Goal: Task Accomplishment & Management: Manage account settings

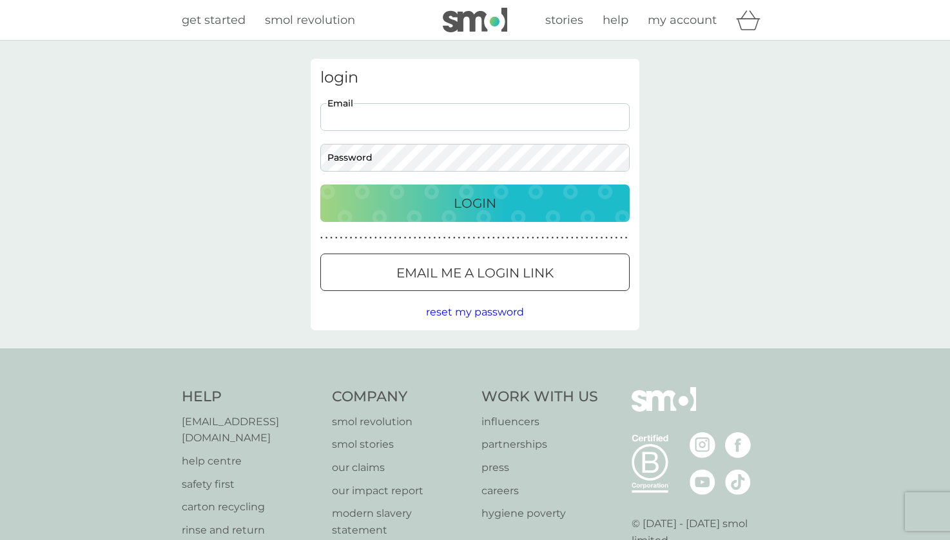
type input "[EMAIL_ADDRESS][DOMAIN_NAME]"
click at [410, 208] on div "Login" at bounding box center [475, 203] width 284 height 21
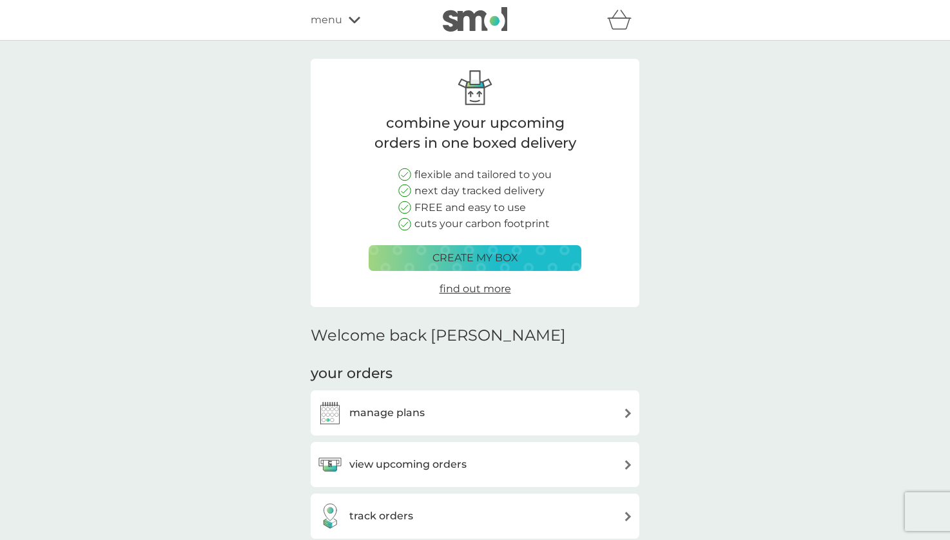
click at [448, 415] on div "manage plans" at bounding box center [475, 413] width 316 height 26
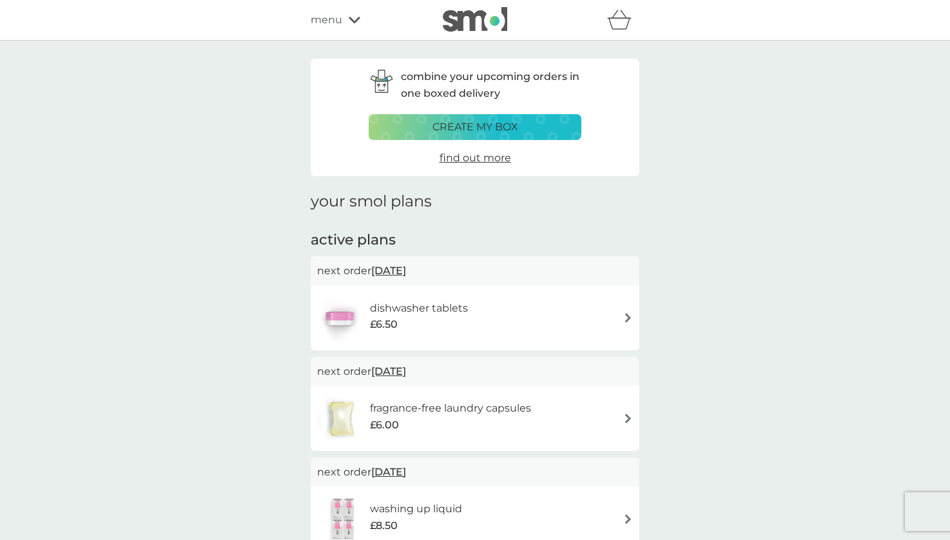
click at [466, 412] on h6 "fragrance-free laundry capsules" at bounding box center [450, 408] width 161 height 17
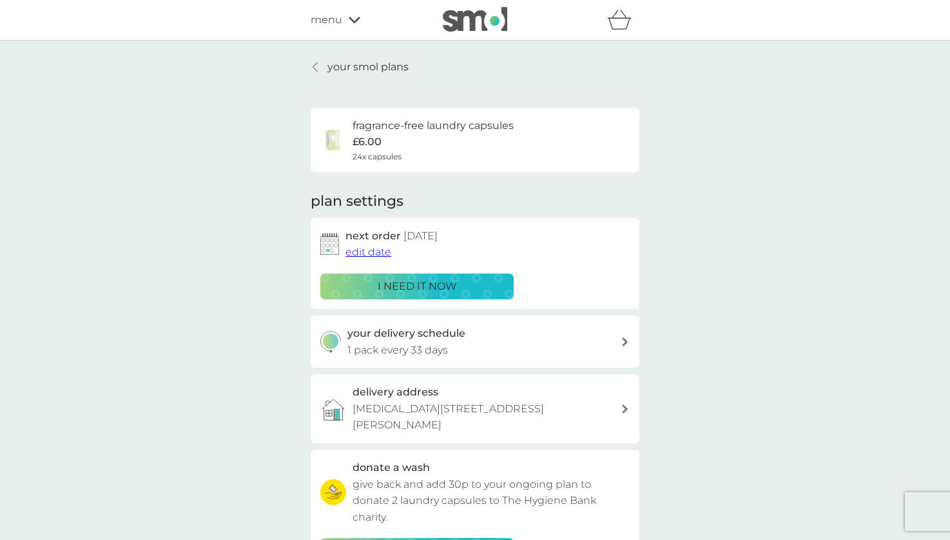
click at [380, 252] on span "edit date" at bounding box center [369, 252] width 46 height 12
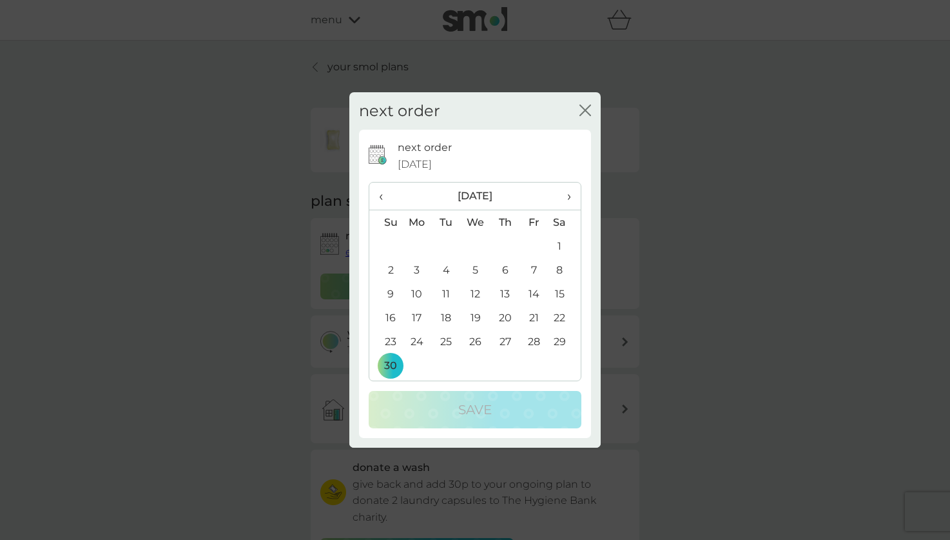
click at [569, 196] on span "›" at bounding box center [564, 195] width 13 height 27
click at [395, 342] on td "28" at bounding box center [385, 341] width 33 height 24
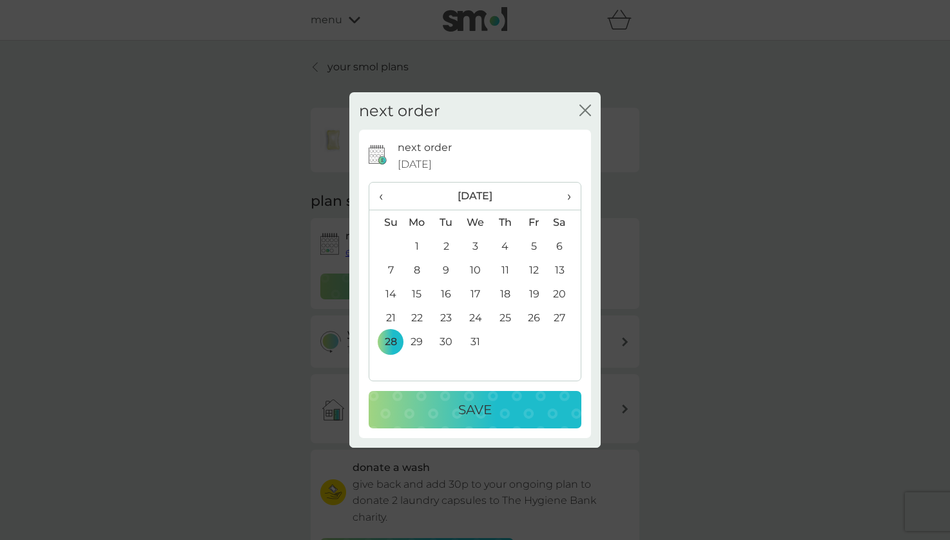
click at [424, 407] on div "Save" at bounding box center [475, 409] width 187 height 21
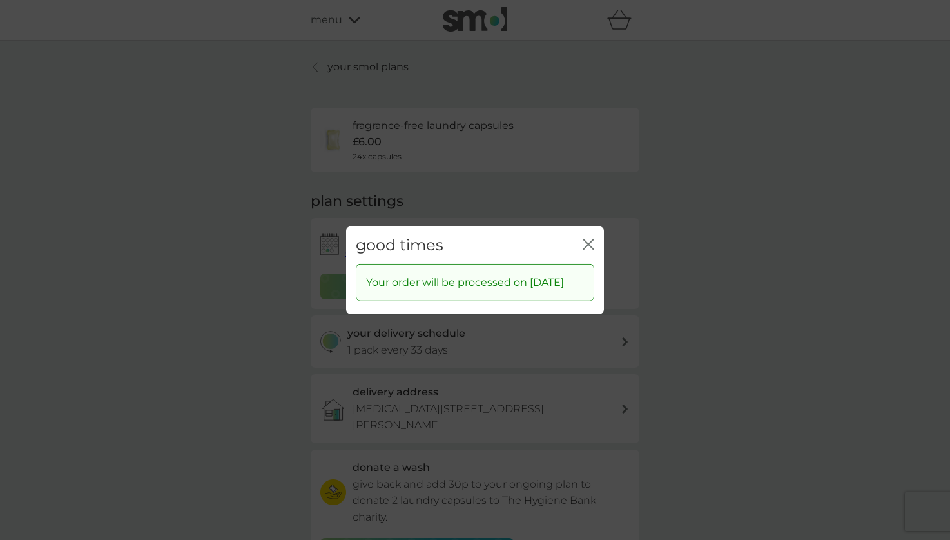
click at [588, 239] on icon "close" at bounding box center [585, 244] width 5 height 10
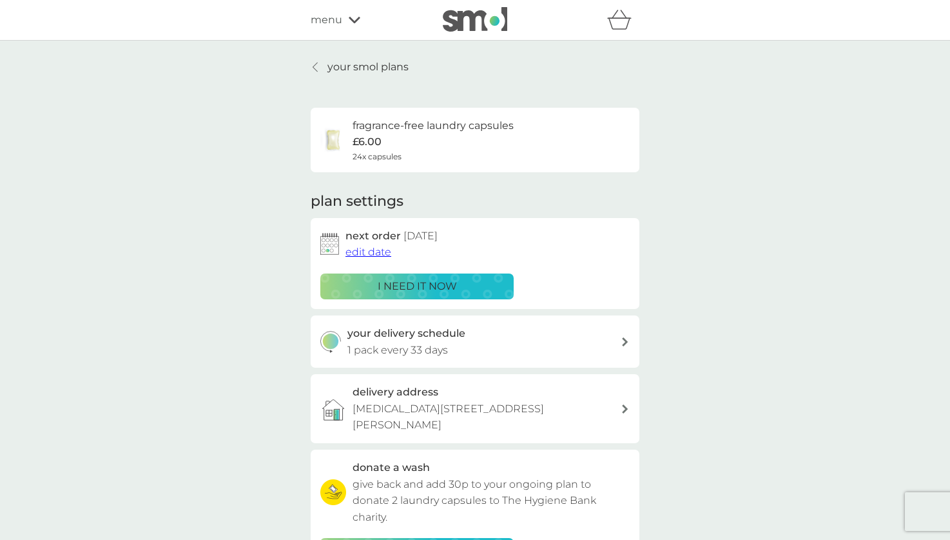
click at [362, 70] on p "your smol plans" at bounding box center [368, 67] width 81 height 17
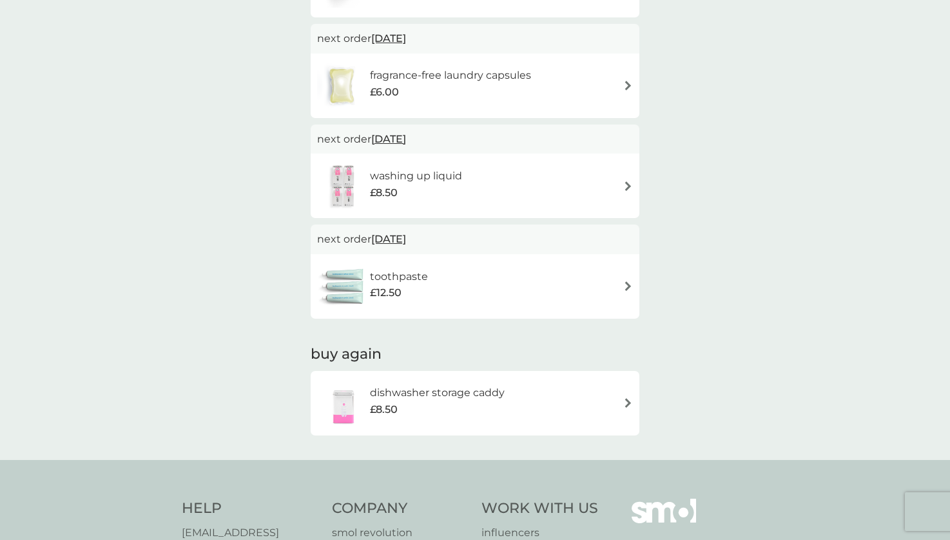
scroll to position [350, 0]
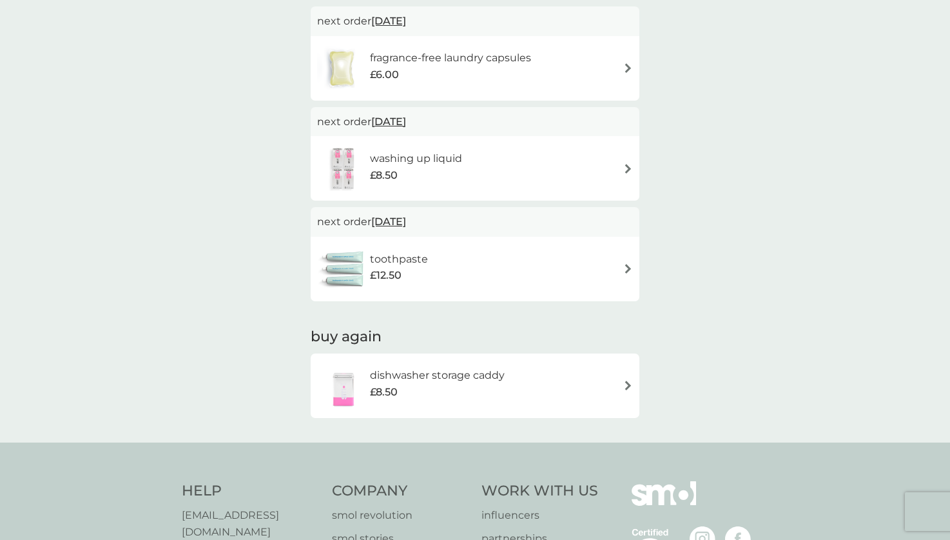
click at [488, 263] on div "toothpaste £12.50" at bounding box center [475, 268] width 316 height 45
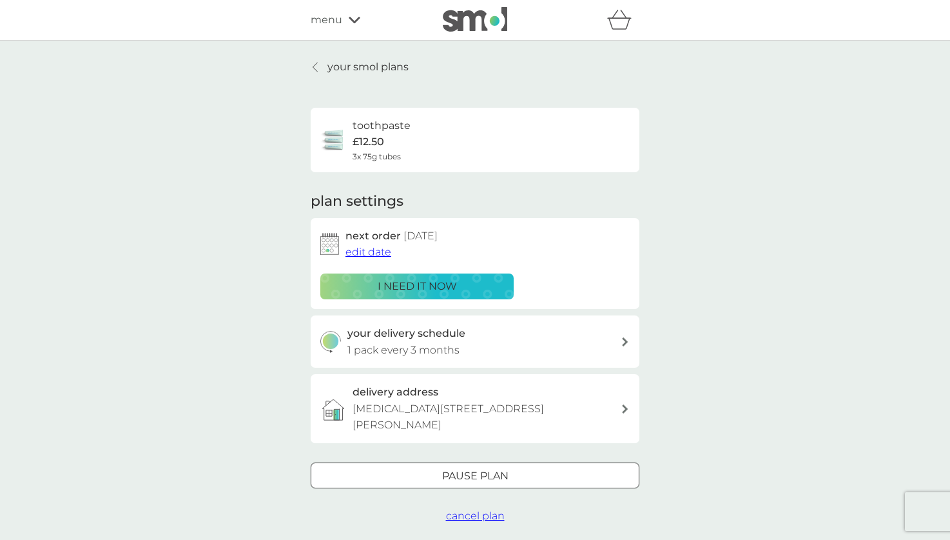
click at [380, 251] on span "edit date" at bounding box center [369, 252] width 46 height 12
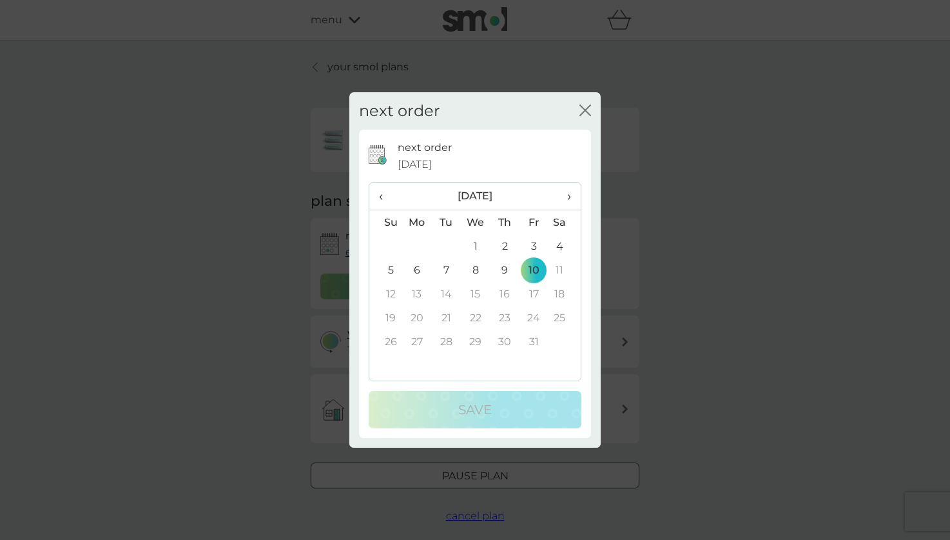
click at [382, 198] on span "‹" at bounding box center [386, 195] width 14 height 27
click at [393, 293] on td "8" at bounding box center [385, 294] width 33 height 24
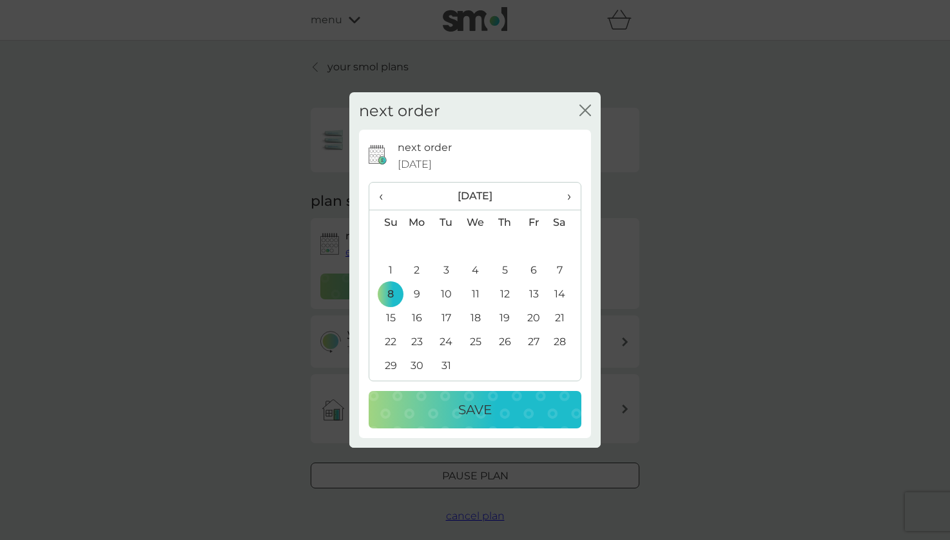
click at [457, 402] on div "Save" at bounding box center [475, 409] width 187 height 21
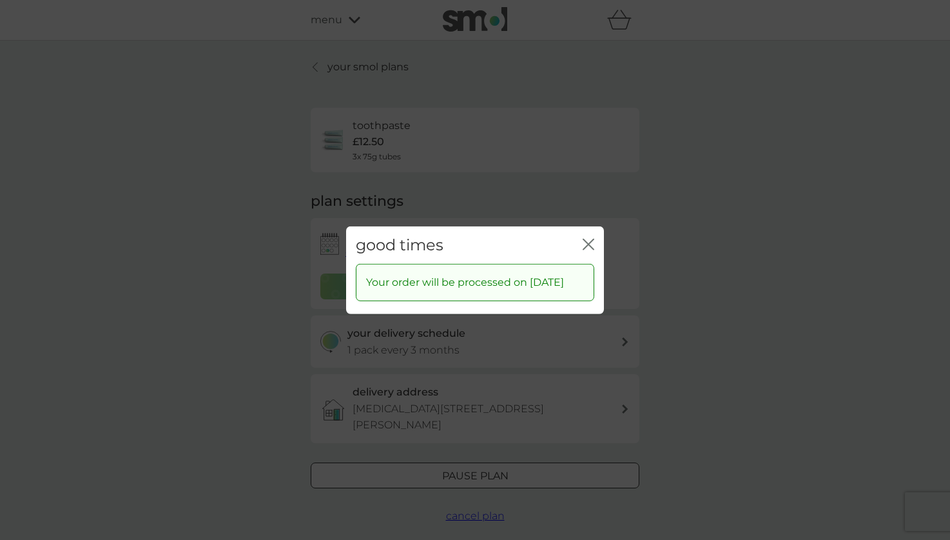
click at [591, 239] on icon "close" at bounding box center [591, 244] width 5 height 10
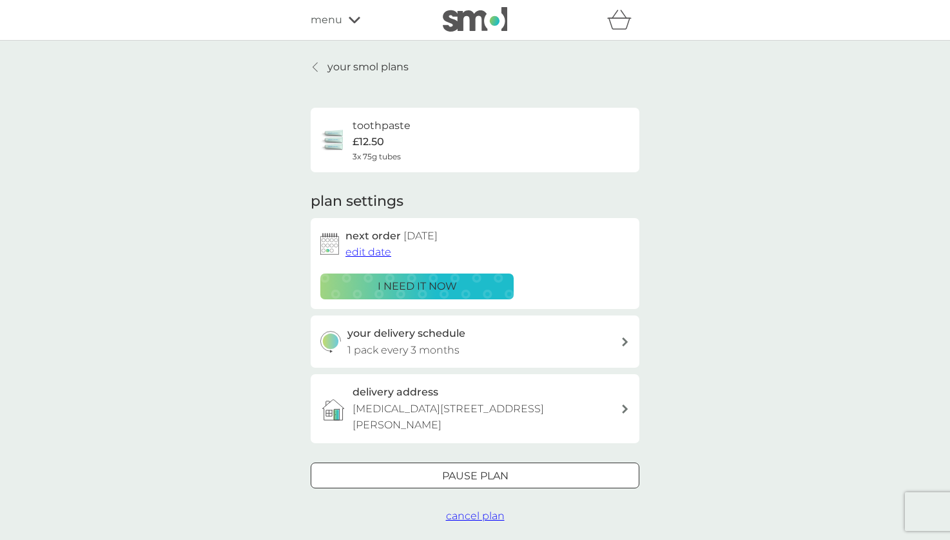
click at [350, 20] on icon at bounding box center [355, 20] width 12 height 6
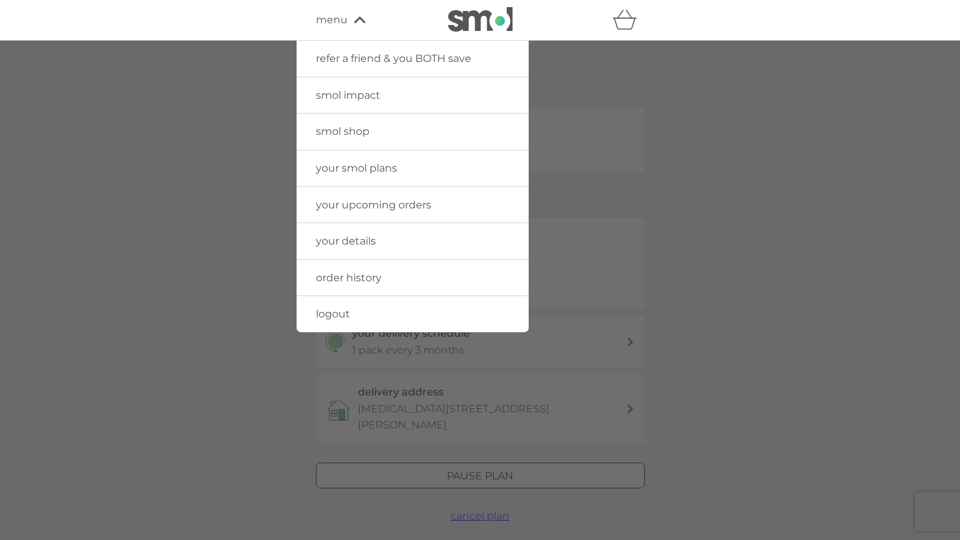
click at [345, 314] on span "logout" at bounding box center [333, 314] width 34 height 12
